Goal: Information Seeking & Learning: Learn about a topic

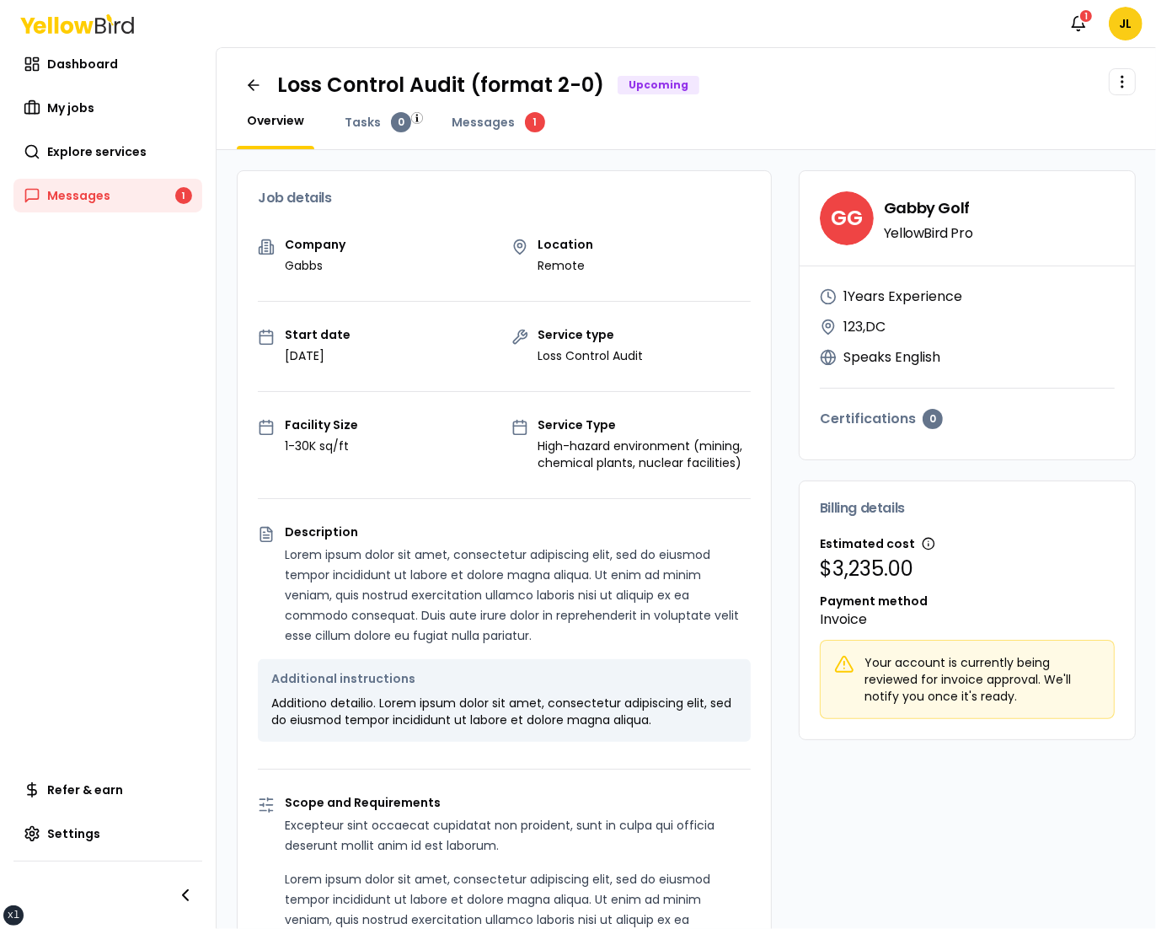
click at [917, 126] on div "Overview Tasks 0 Messages 1" at bounding box center [686, 130] width 899 height 37
